Goal: Information Seeking & Learning: Learn about a topic

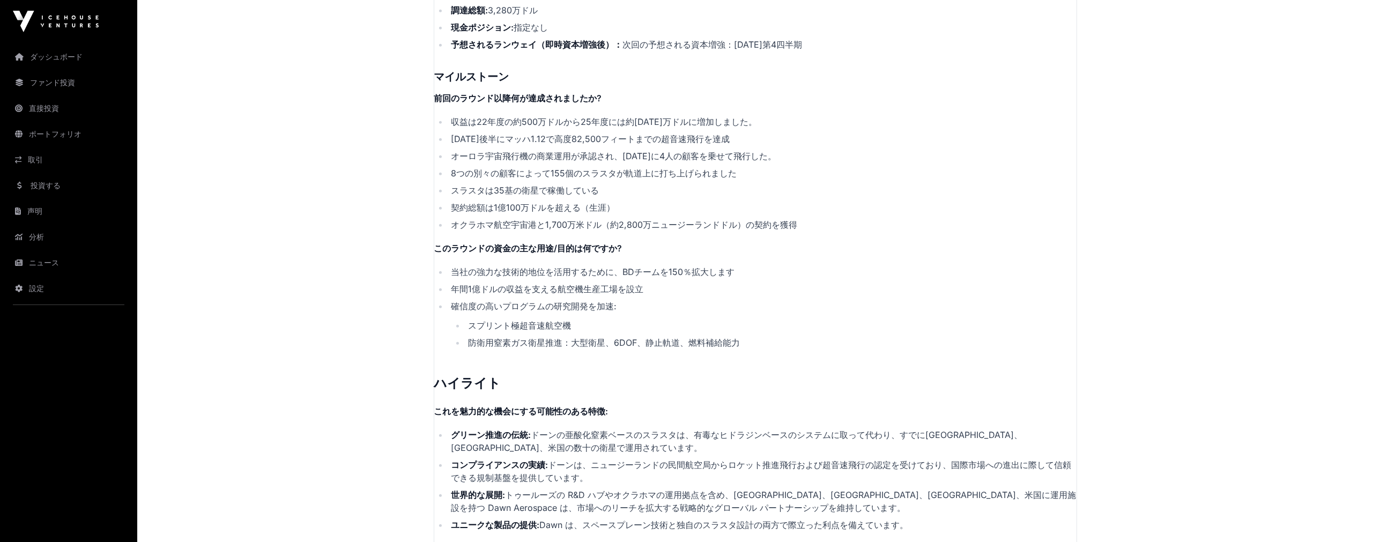
scroll to position [1868, 0]
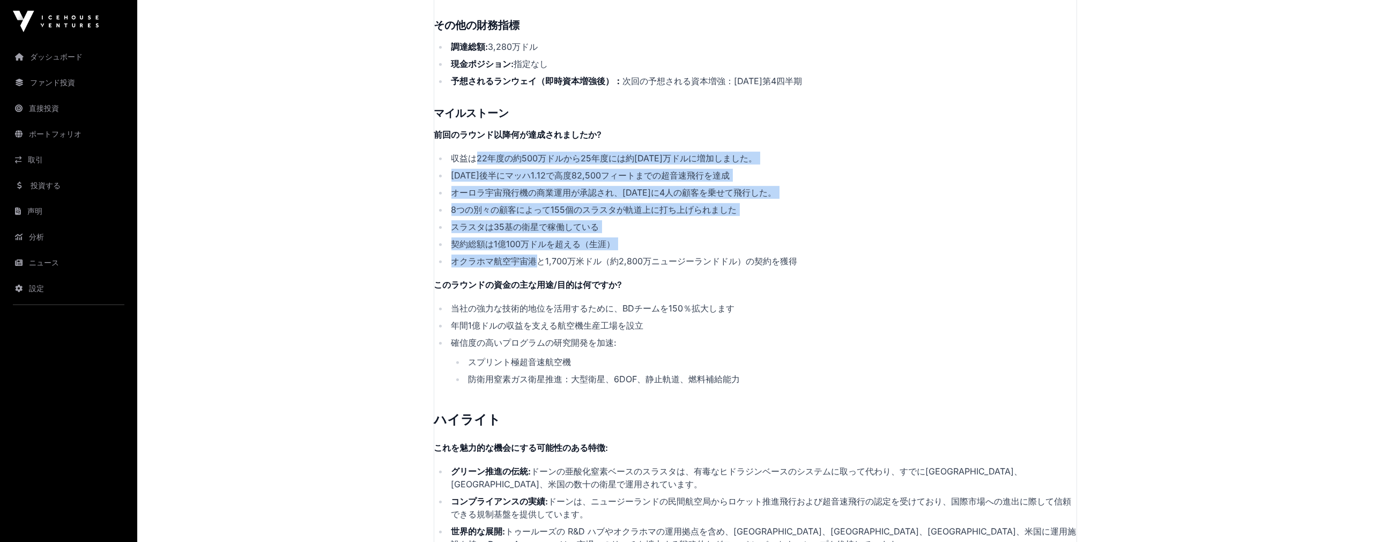
drag, startPoint x: 527, startPoint y: 247, endPoint x: 478, endPoint y: 136, distance: 120.9
click at [478, 152] on ul "収益は22年度の約500万ドルから25年度には約[DATE]万ドルに増加しました。 [DATE]後半にマッハ1.12で高度82,500フィートまでの超音速飛行…" at bounding box center [755, 210] width 642 height 116
click at [478, 153] on font "収益は22年度の約500万ドルから25年度には約[DATE]万ドルに増加しました。" at bounding box center [604, 158] width 306 height 11
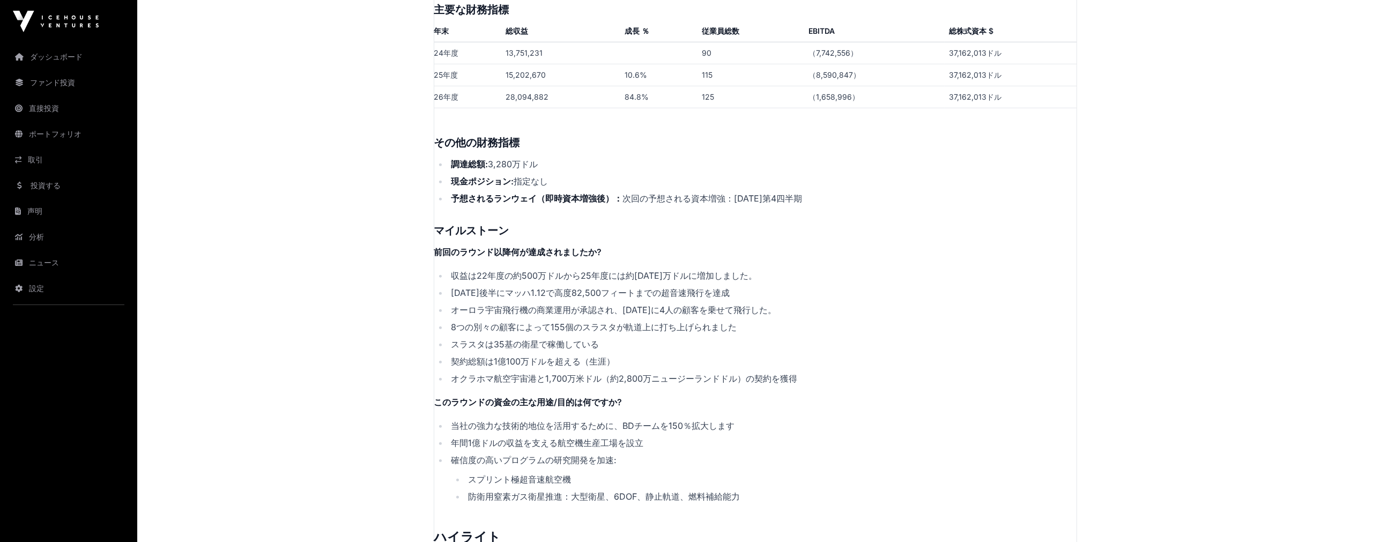
scroll to position [1749, 0]
drag, startPoint x: 516, startPoint y: 182, endPoint x: 457, endPoint y: 142, distance: 71.2
click at [457, 159] on ul "調達総額: 3,280万ドル 現金ポジション: 指定なし 予想されるランウェイ（即時資本増強後）： 次回の予想される資本増強：[DATE]第4四半期" at bounding box center [755, 182] width 642 height 47
click at [457, 159] on li "調達総額: 3,280万ドル" at bounding box center [762, 165] width 628 height 13
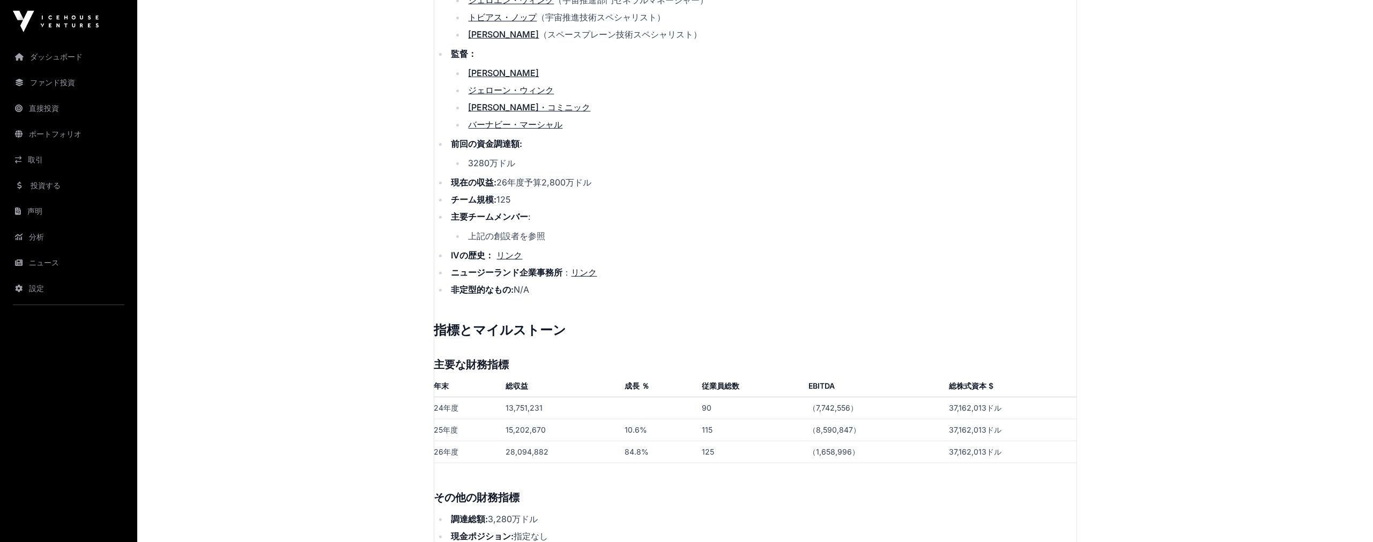
scroll to position [1391, 0]
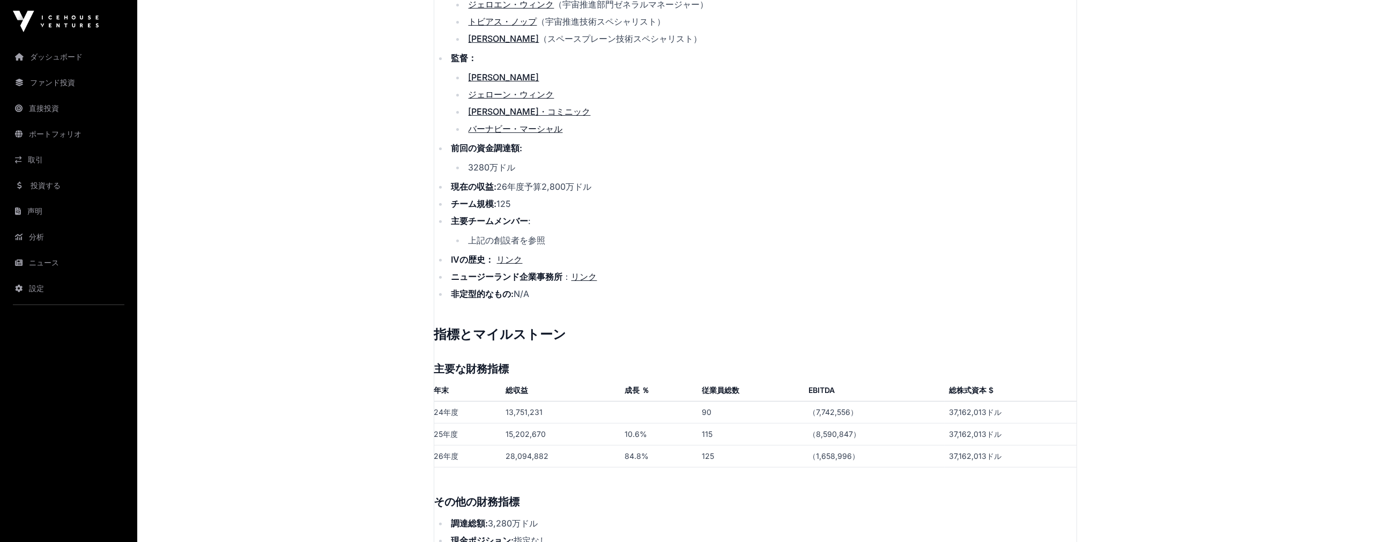
click at [554, 181] on font "26年度予算2,800万ドル" at bounding box center [544, 186] width 95 height 11
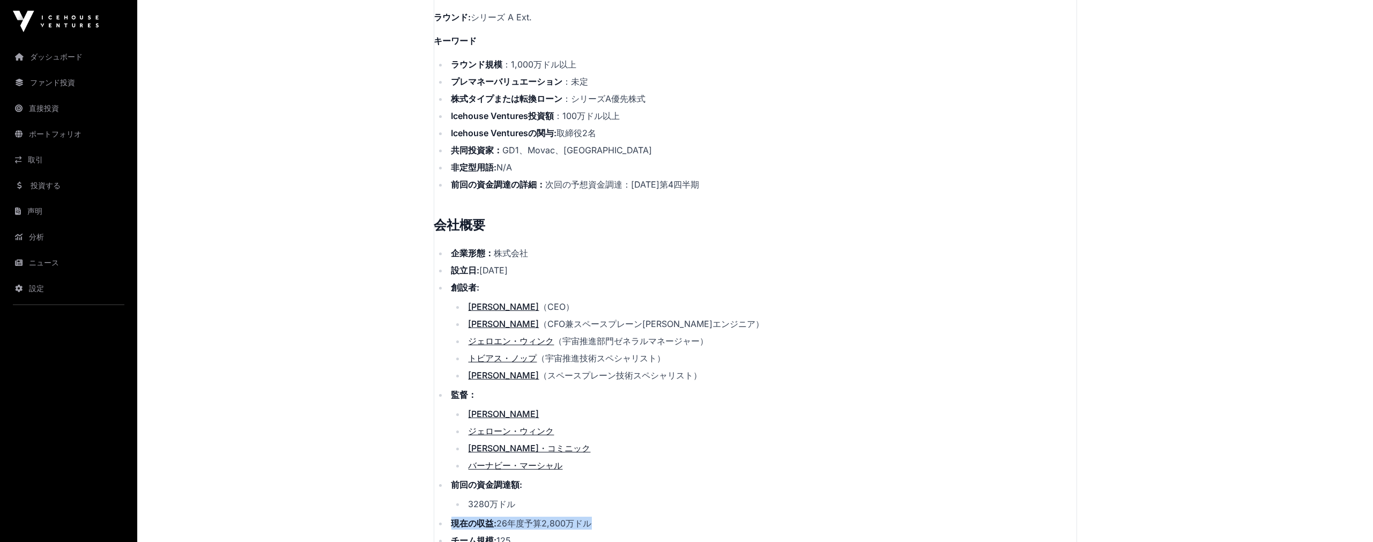
scroll to position [974, 0]
